Goal: Information Seeking & Learning: Compare options

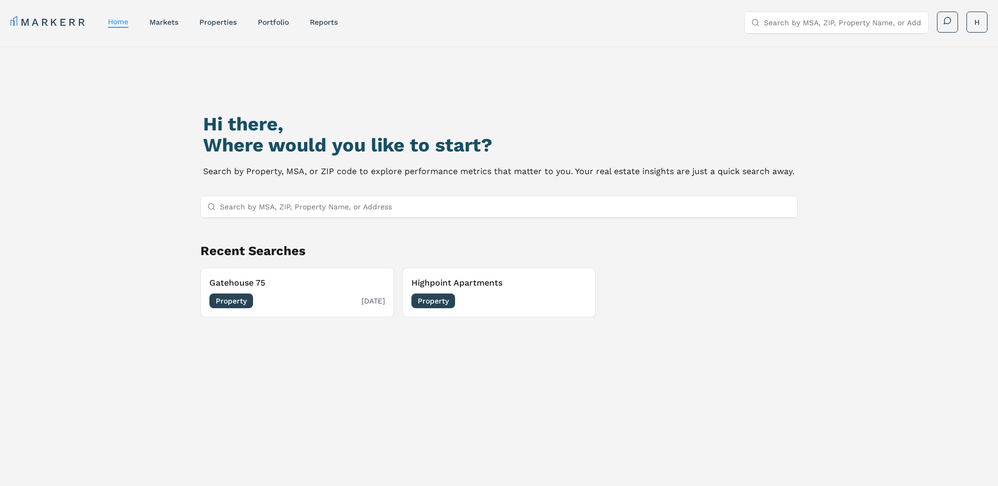
click at [253, 286] on h3 "Gatehouse 75" at bounding box center [297, 283] width 176 height 13
drag, startPoint x: 449, startPoint y: 305, endPoint x: 457, endPoint y: 334, distance: 30.5
click at [457, 334] on div "Hi there, Where would you like to start? Search by Property, MSA, or ZIP code t…" at bounding box center [499, 306] width 699 height 486
drag, startPoint x: 446, startPoint y: 302, endPoint x: 428, endPoint y: 322, distance: 27.2
click at [428, 322] on div "Hi there, Where would you like to start? Search by Property, MSA, or ZIP code t…" at bounding box center [499, 306] width 699 height 486
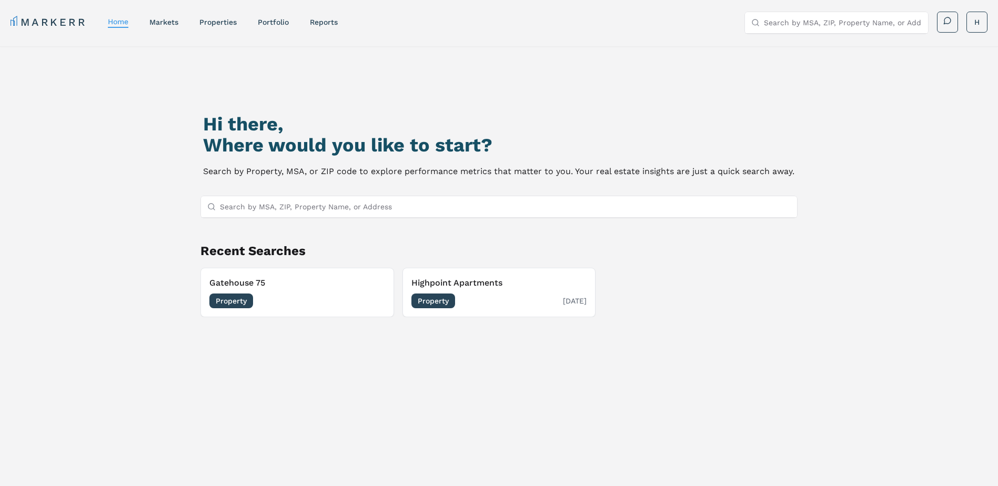
drag, startPoint x: 450, startPoint y: 279, endPoint x: 493, endPoint y: 305, distance: 49.4
click at [493, 305] on div "Property [DATE]" at bounding box center [499, 301] width 176 height 15
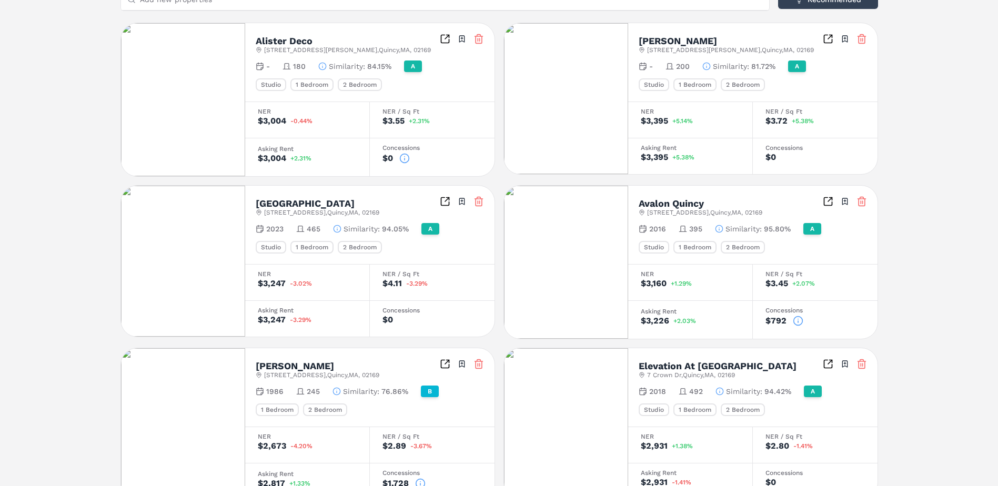
scroll to position [263, 0]
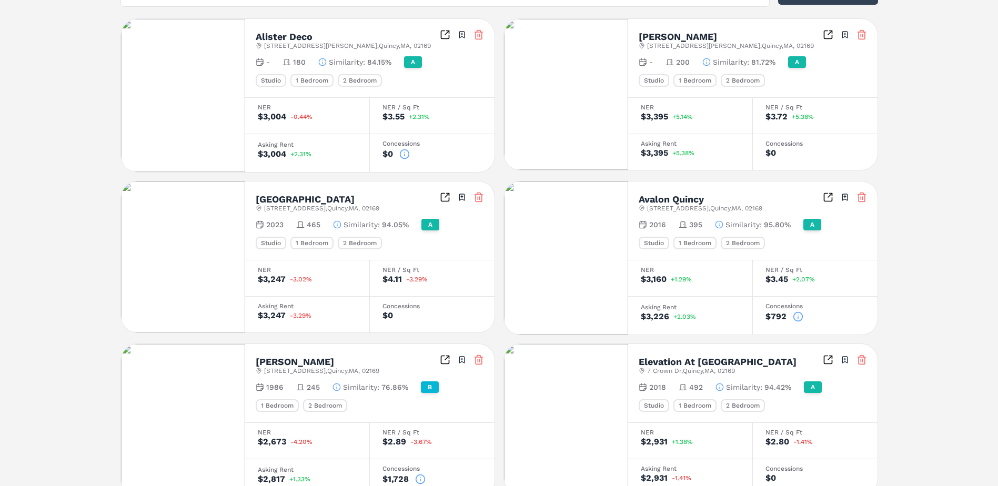
click at [799, 317] on icon at bounding box center [798, 317] width 11 height 11
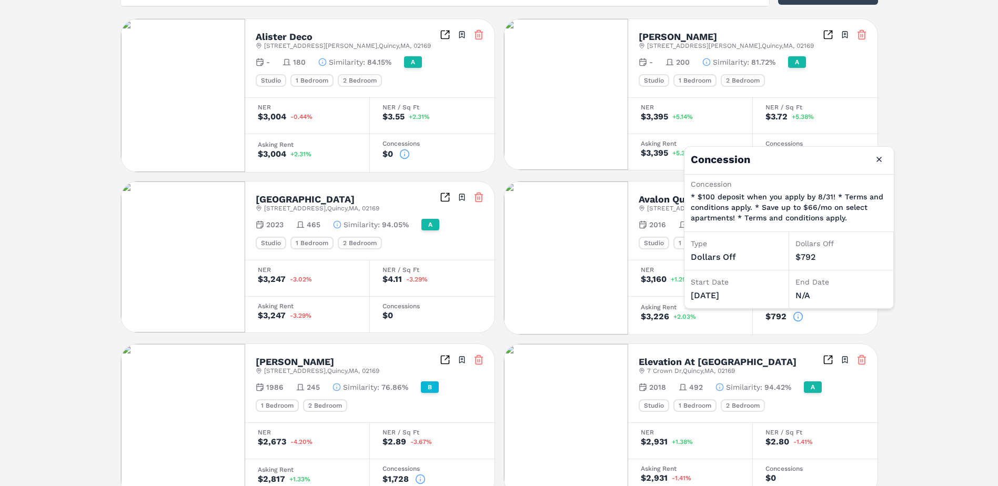
drag, startPoint x: 966, startPoint y: 339, endPoint x: 960, endPoint y: 339, distance: 5.3
click at [965, 339] on div "Highpoint Apartments A [STREET_ADDRESS] Toggle portfolio menu 2004 394 Studio 1…" at bounding box center [499, 390] width 998 height 1215
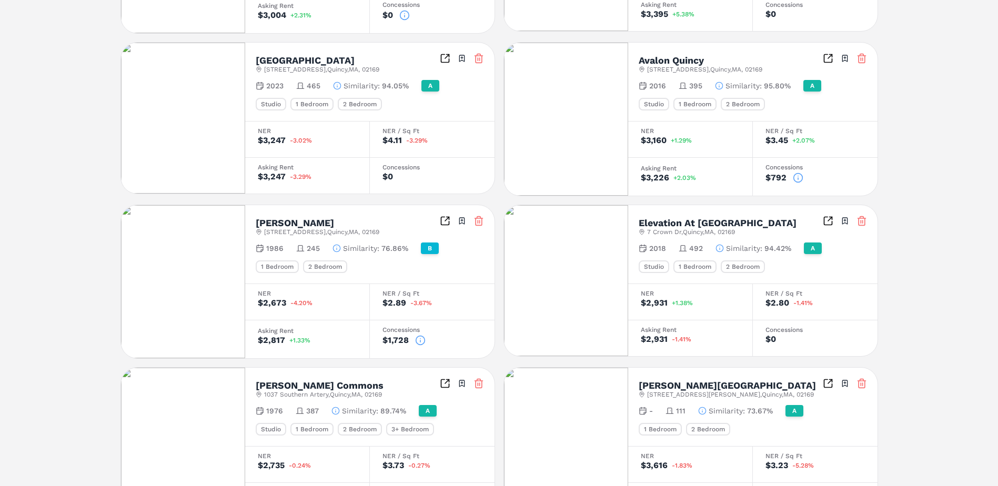
scroll to position [421, 0]
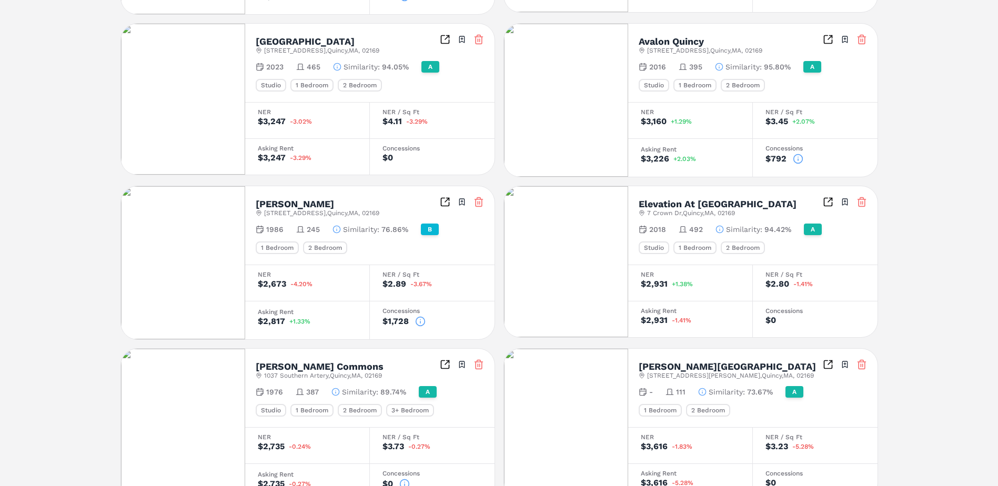
click at [419, 321] on icon at bounding box center [420, 321] width 11 height 11
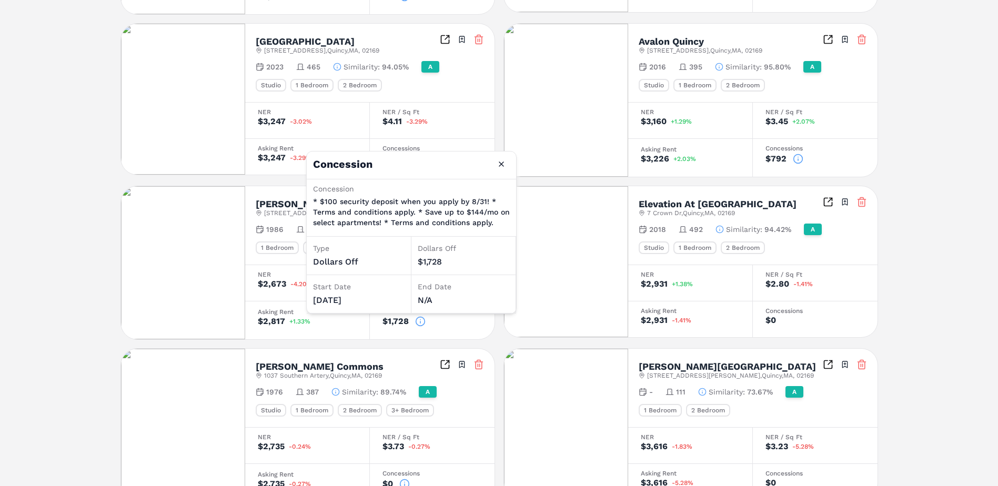
click at [912, 275] on div "Highpoint Apartments A [STREET_ADDRESS] Toggle portfolio menu 2004 394 Studio 1…" at bounding box center [499, 232] width 998 height 1215
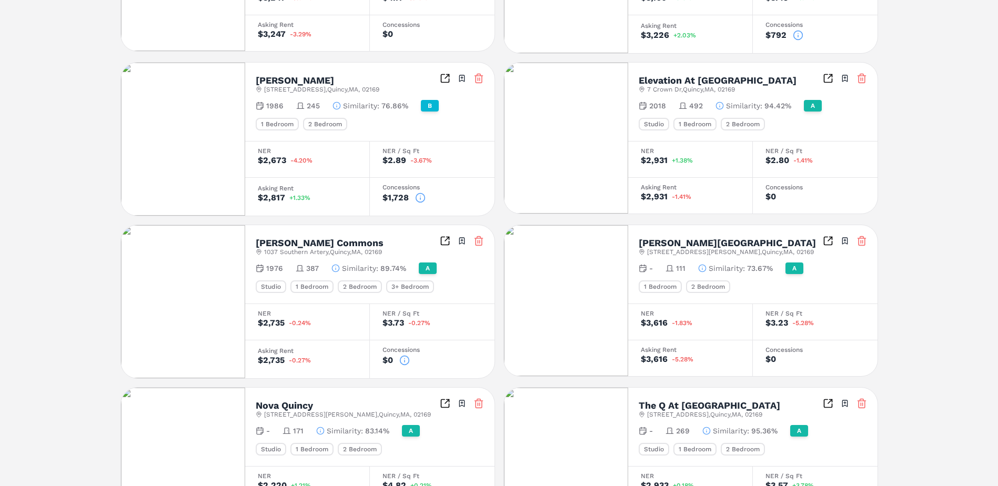
scroll to position [526, 0]
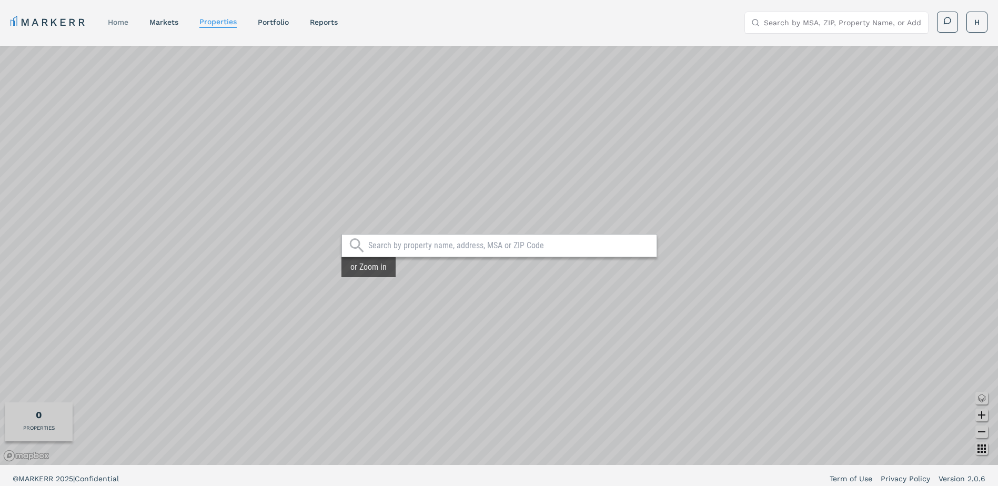
click at [120, 21] on link "home" at bounding box center [118, 22] width 21 height 8
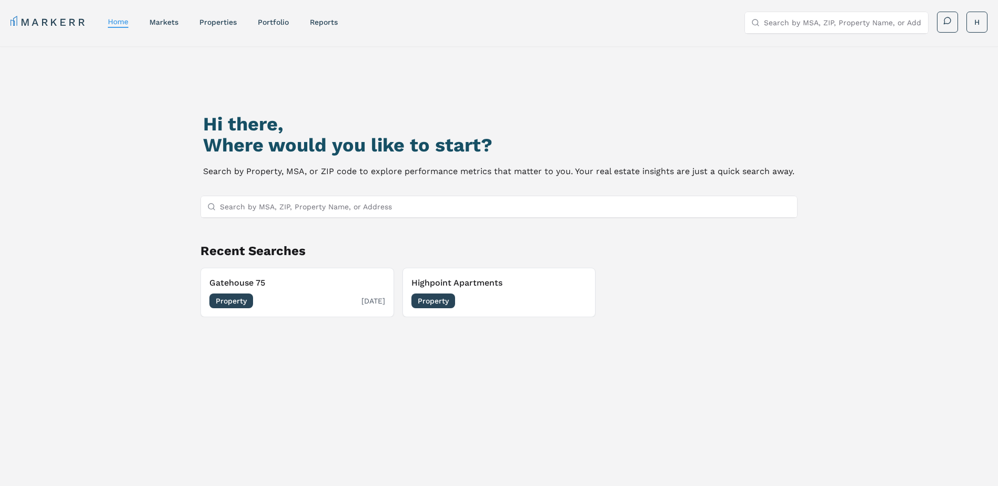
click at [243, 305] on span "Property" at bounding box center [231, 301] width 44 height 15
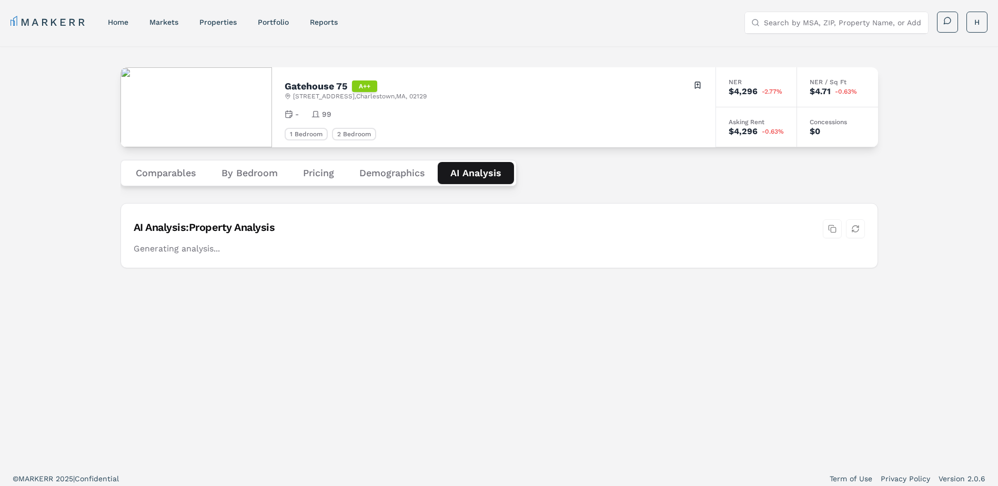
click at [483, 175] on Analysis "AI Analysis" at bounding box center [476, 173] width 76 height 22
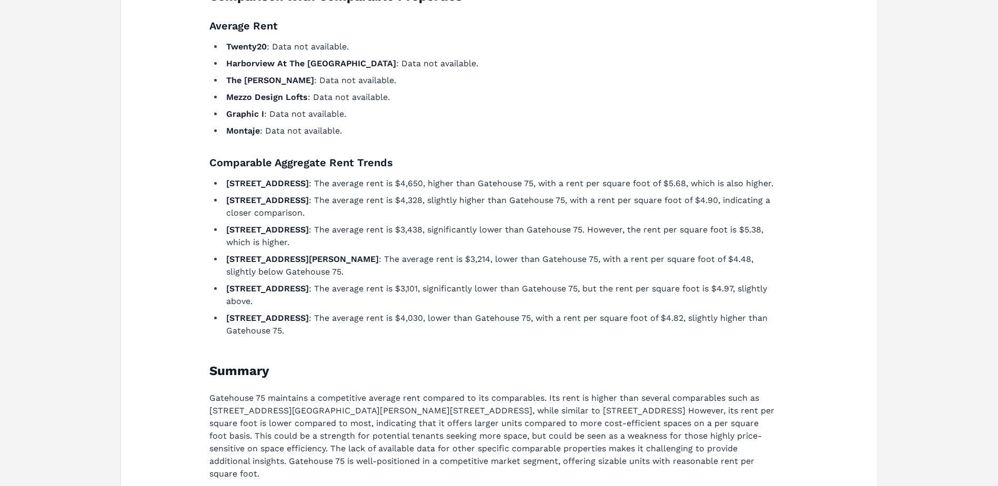
scroll to position [368, 0]
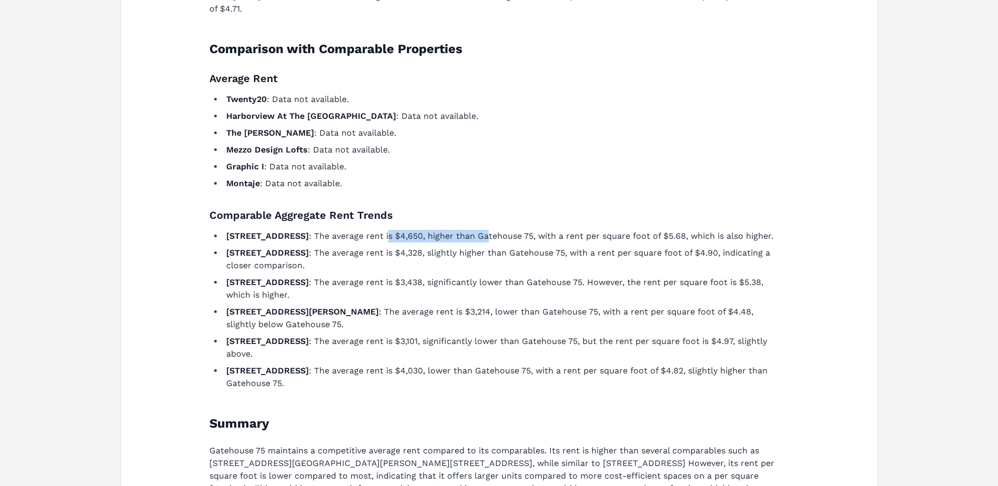
drag, startPoint x: 352, startPoint y: 236, endPoint x: 453, endPoint y: 238, distance: 100.5
click at [453, 238] on li "20 Child St : The average rent is $4,650, higher than Gatehouse 75, with a rent…" at bounding box center [500, 236] width 554 height 13
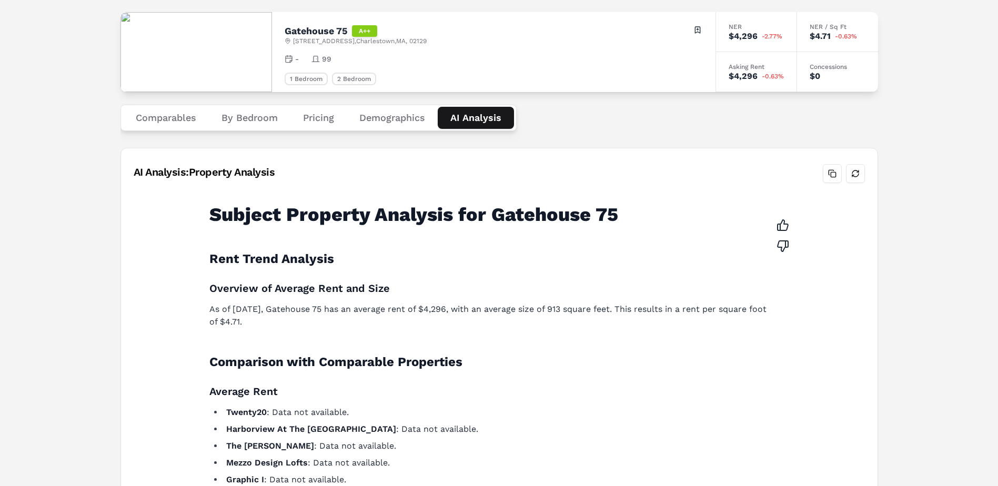
scroll to position [53, 0]
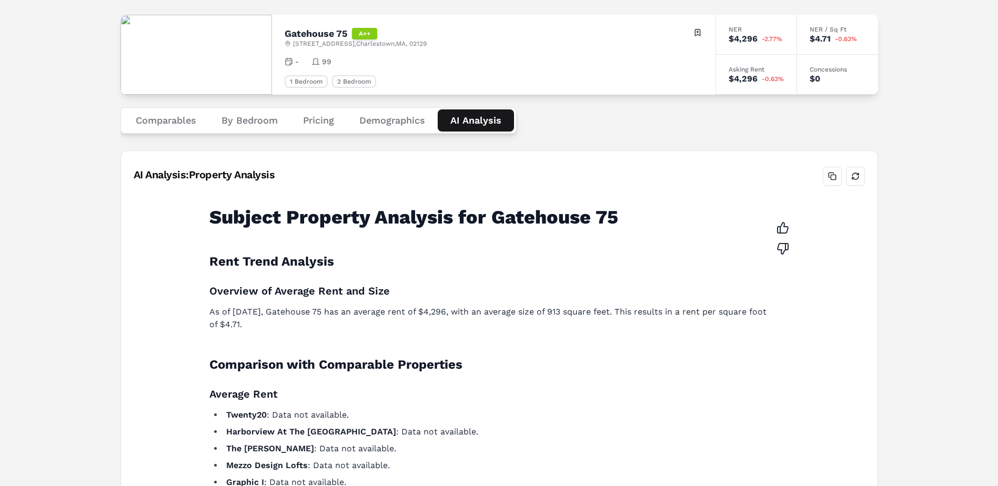
click at [167, 116] on button "Comparables" at bounding box center [166, 120] width 86 height 22
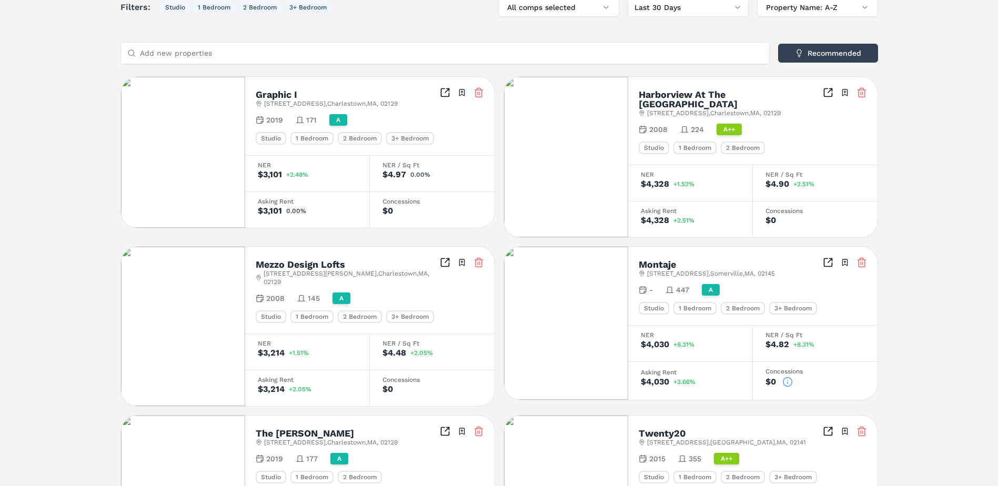
scroll to position [153, 0]
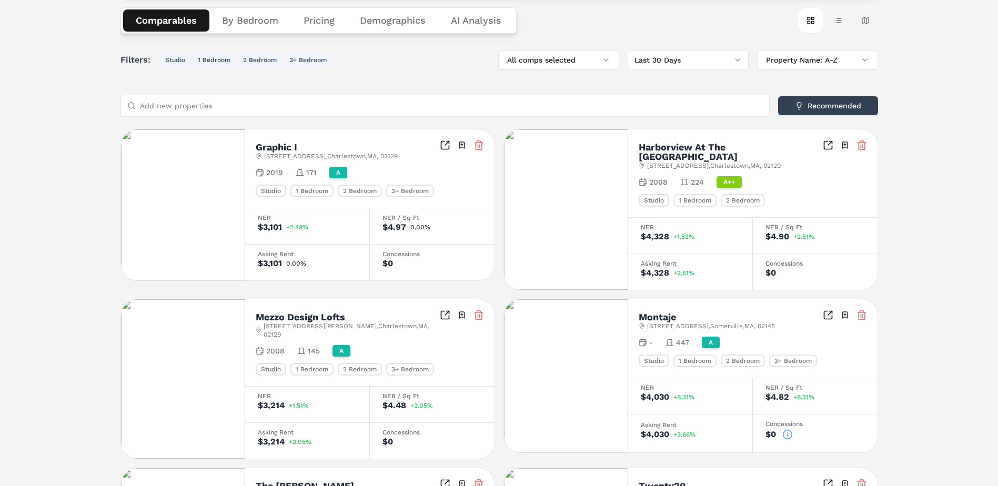
click at [477, 21] on div "MARKERR home markets properties Portfolio reports Search by MSA, ZIP, Property …" at bounding box center [499, 253] width 998 height 812
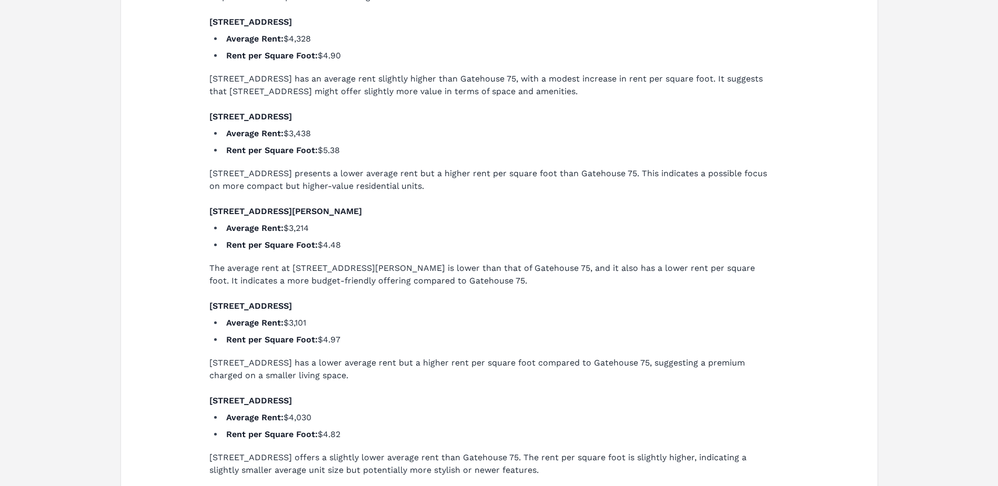
scroll to position [521, 0]
